Goal: Entertainment & Leisure: Consume media (video, audio)

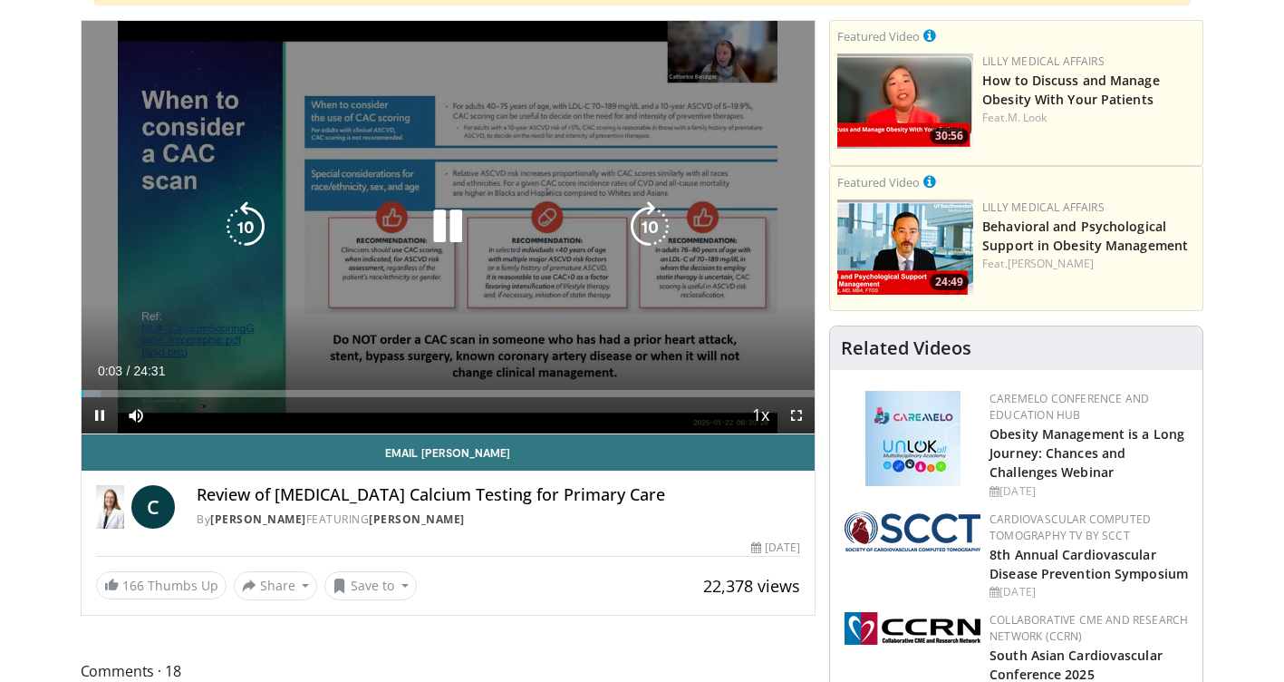
scroll to position [181, 0]
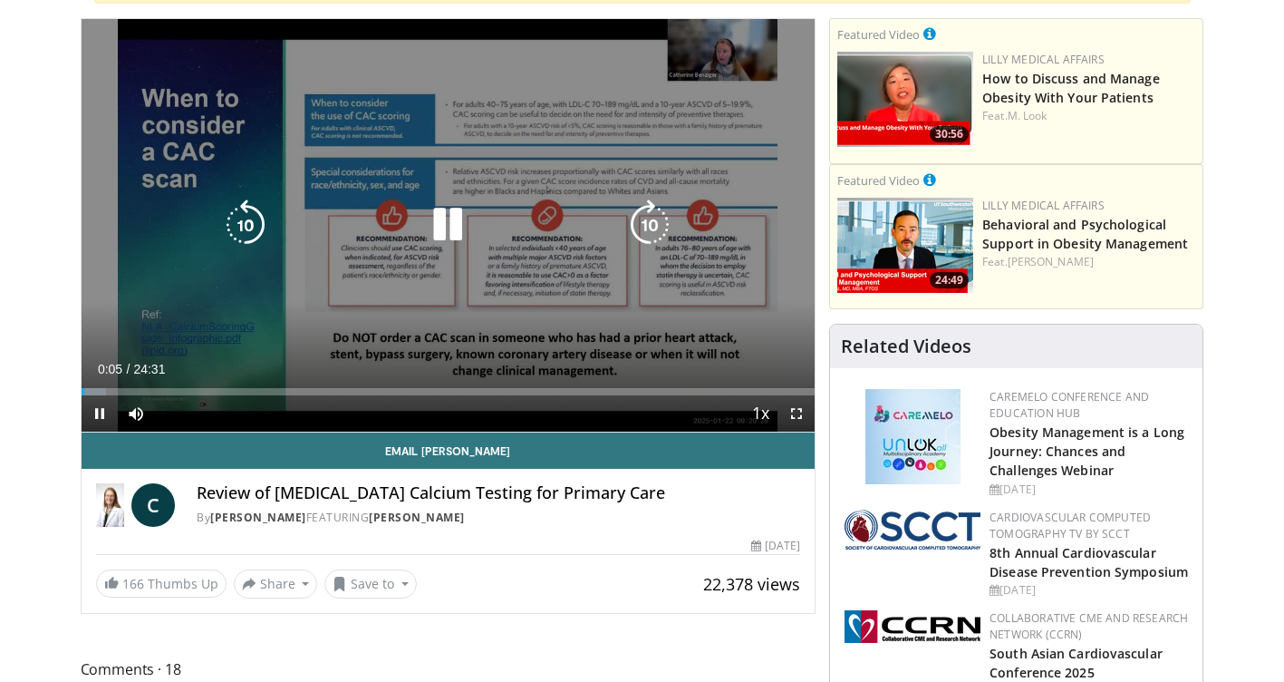
click at [449, 219] on icon "Video Player" at bounding box center [447, 224] width 51 height 51
click at [451, 216] on icon "Video Player" at bounding box center [447, 224] width 51 height 51
click at [449, 223] on icon "Video Player" at bounding box center [447, 224] width 51 height 51
